Goal: Task Accomplishment & Management: Use online tool/utility

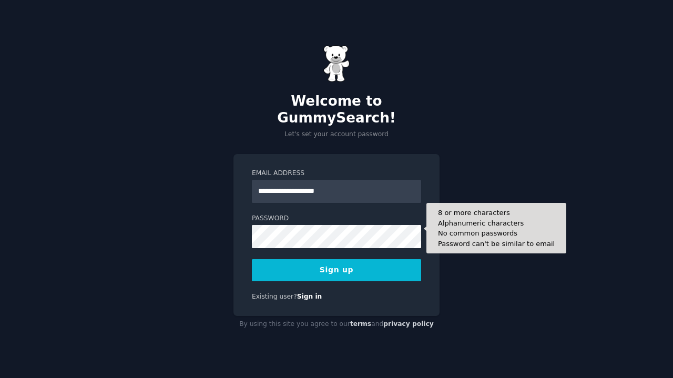
type input "**********"
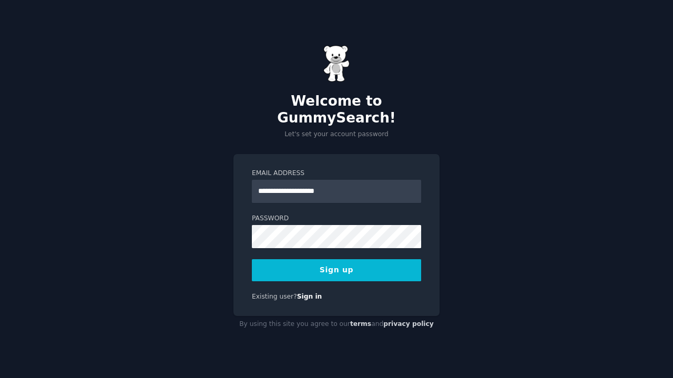
click at [377, 259] on button "Sign up" at bounding box center [336, 270] width 169 height 22
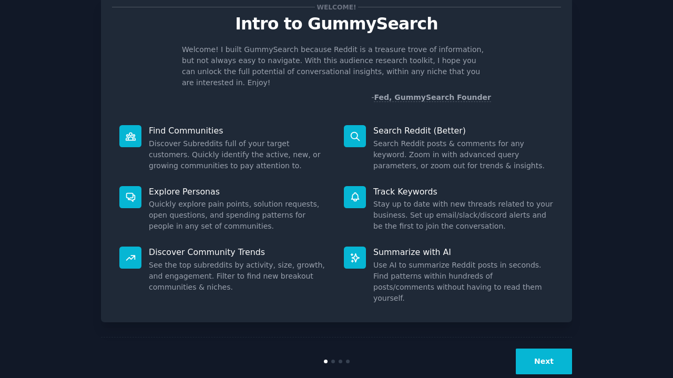
click at [528, 349] on button "Next" at bounding box center [544, 362] width 56 height 26
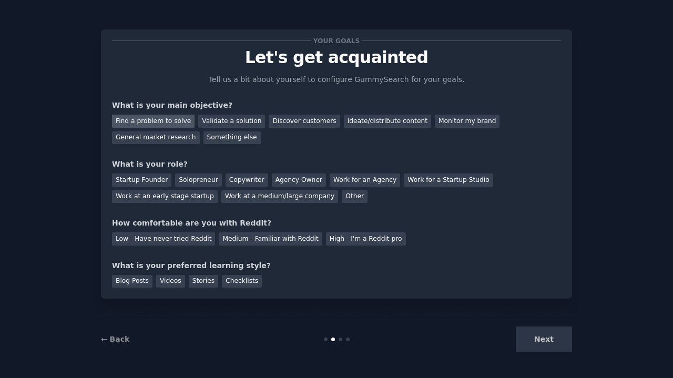
click at [171, 119] on div "Find a problem to solve" at bounding box center [153, 121] width 83 height 13
click at [346, 121] on div "Ideate/distribute content" at bounding box center [387, 121] width 87 height 13
click at [114, 122] on div "Find a problem to solve" at bounding box center [153, 121] width 83 height 13
click at [197, 179] on div "Solopreneur" at bounding box center [198, 180] width 46 height 13
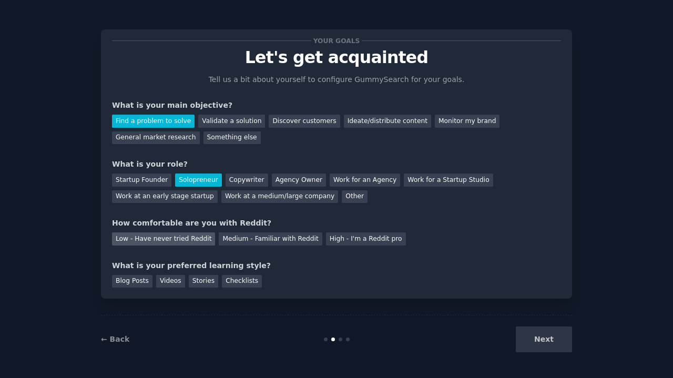
click at [184, 238] on div "Low - Have never tried Reddit" at bounding box center [163, 238] width 103 height 13
click at [180, 277] on div "Videos" at bounding box center [170, 281] width 29 height 13
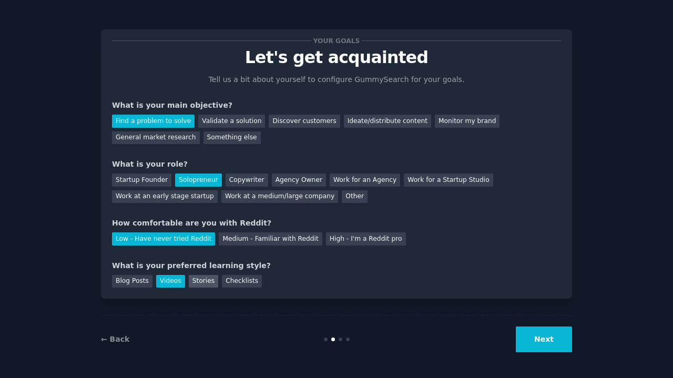
click at [210, 279] on div "Stories" at bounding box center [203, 281] width 29 height 13
click at [165, 277] on div "Videos" at bounding box center [170, 281] width 29 height 13
click at [534, 337] on button "Next" at bounding box center [544, 340] width 56 height 26
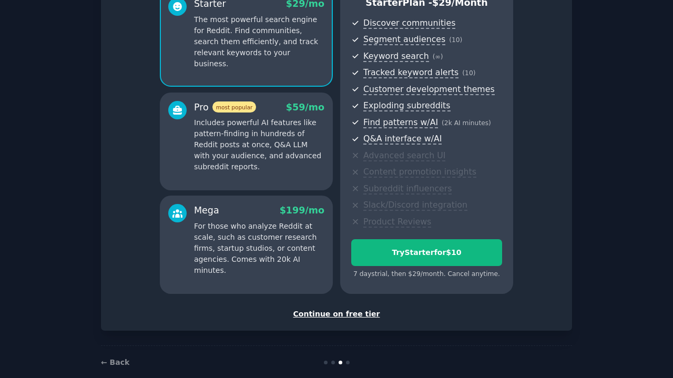
click at [348, 310] on div "Continue on free tier" at bounding box center [336, 314] width 449 height 11
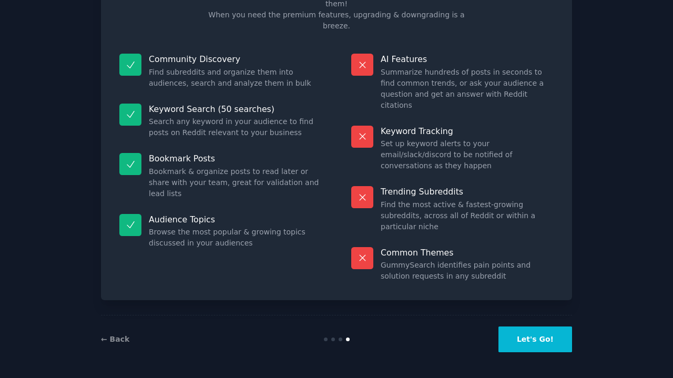
scroll to position [32, 0]
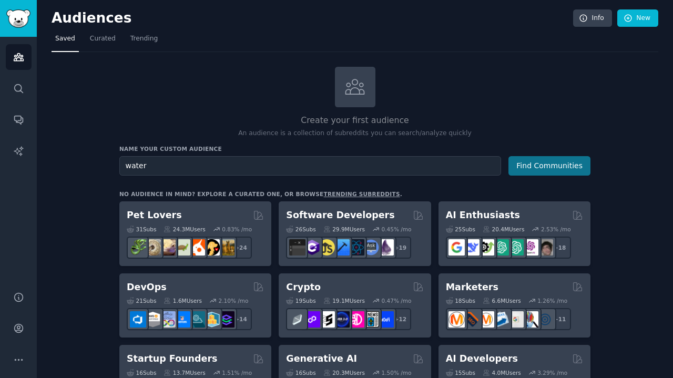
type input "water"
click at [547, 164] on button "Find Communities" at bounding box center [550, 165] width 82 height 19
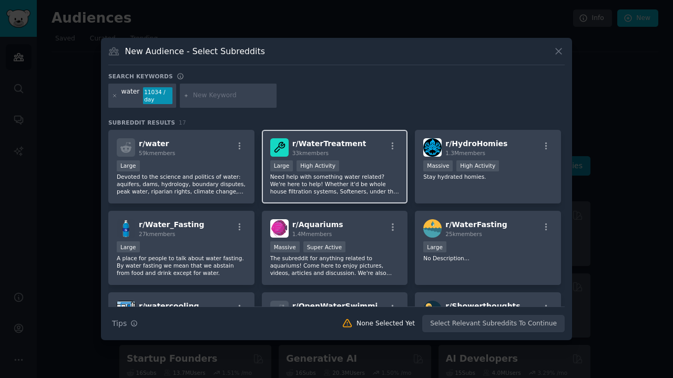
click at [336, 142] on span "r/ WaterTreatment" at bounding box center [329, 143] width 74 height 8
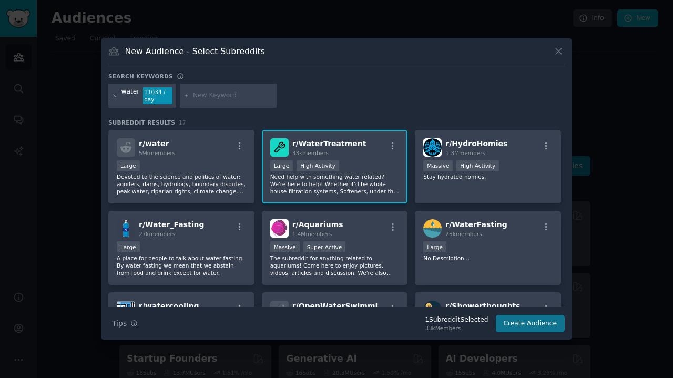
click at [519, 324] on button "Create Audience" at bounding box center [530, 324] width 69 height 18
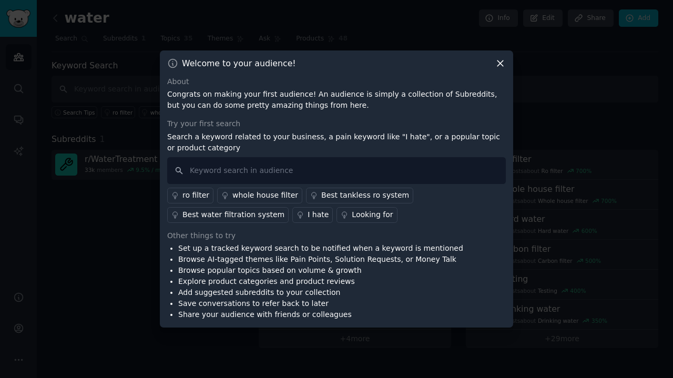
click at [502, 62] on icon at bounding box center [500, 63] width 6 height 6
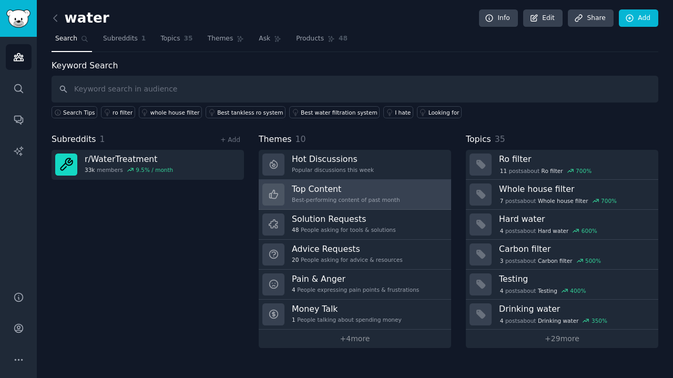
click at [374, 189] on h3 "Top Content" at bounding box center [346, 189] width 108 height 11
